Goal: Task Accomplishment & Management: Complete application form

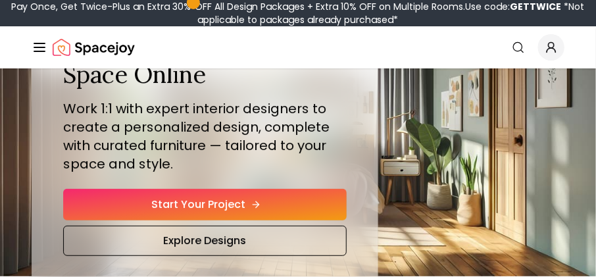
click at [209, 203] on link "Start Your Project" at bounding box center [205, 205] width 284 height 32
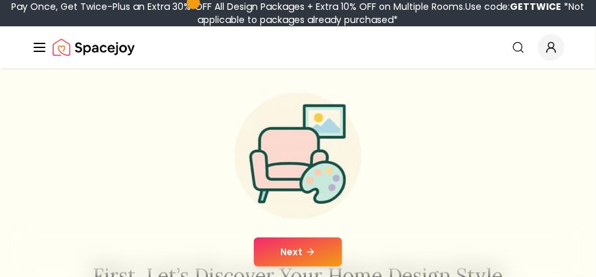
scroll to position [47, 0]
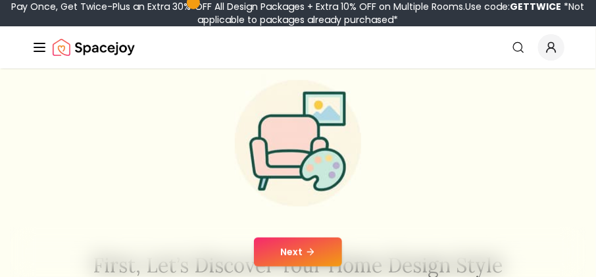
click at [290, 249] on button "Next" at bounding box center [298, 252] width 88 height 29
